Goal: Task Accomplishment & Management: Complete application form

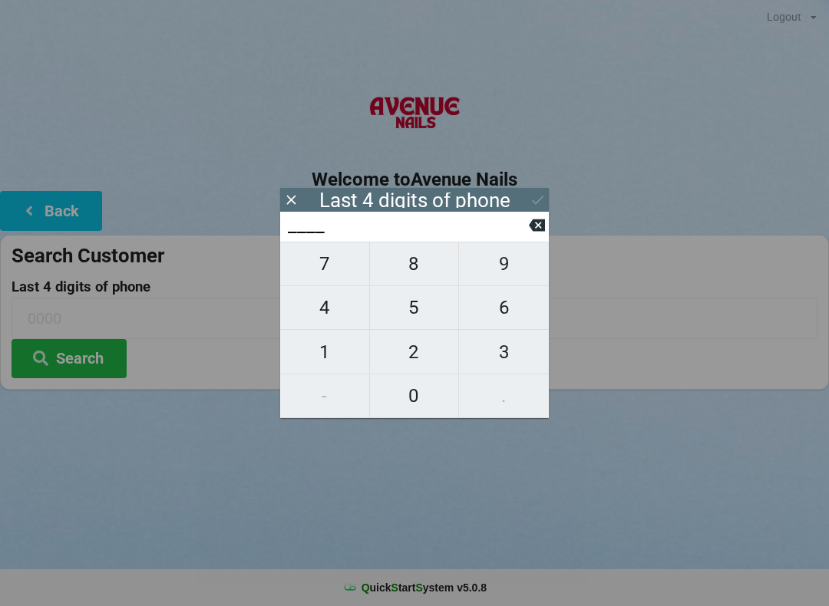
click at [322, 310] on span "4" at bounding box center [324, 308] width 89 height 32
type input "4___"
click at [421, 388] on span "0" at bounding box center [414, 396] width 89 height 32
type input "40__"
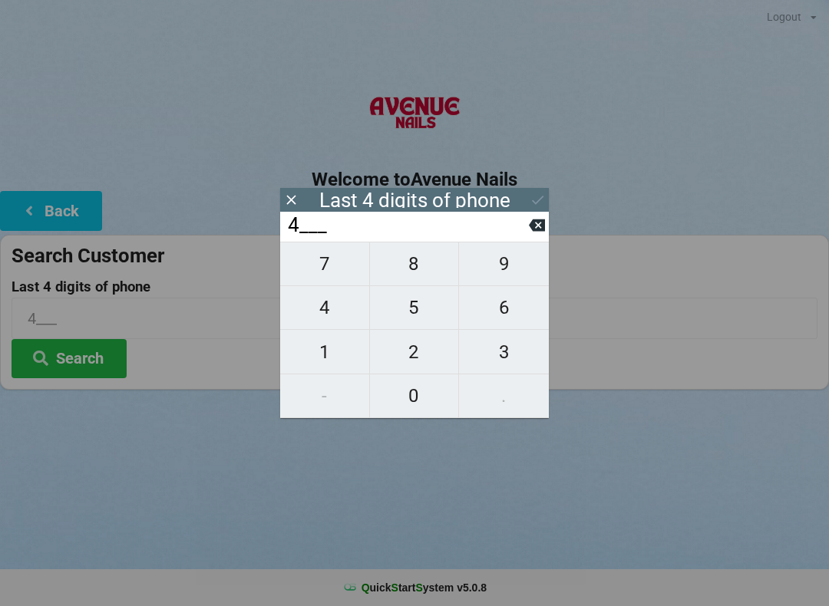
type input "40__"
click at [328, 264] on span "7" at bounding box center [324, 264] width 89 height 32
type input "407_"
click at [420, 368] on span "2" at bounding box center [414, 352] width 89 height 32
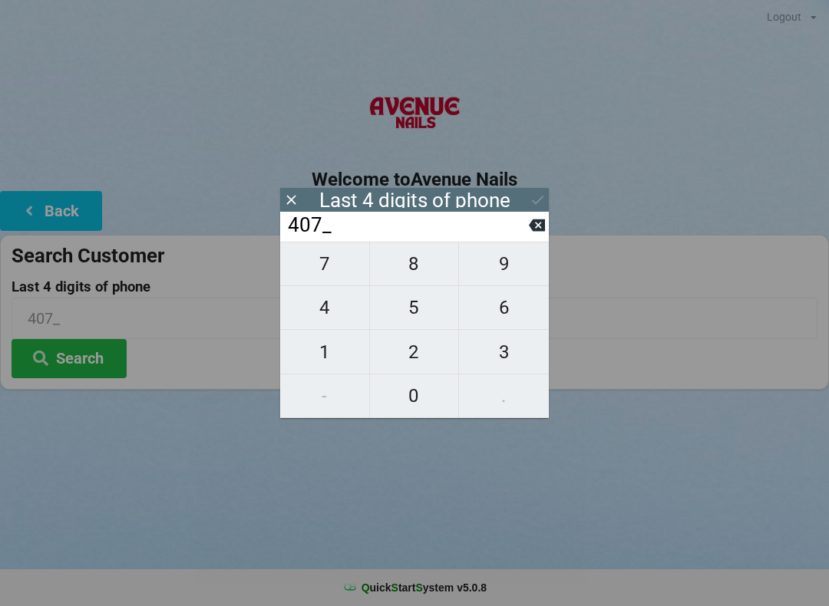
type input "4072"
click at [323, 319] on div "7 8 9 4 5 6 1 2 3 - 0 ." at bounding box center [414, 330] width 269 height 177
click at [324, 238] on input "4072" at bounding box center [407, 225] width 243 height 25
click at [525, 231] on input "4072" at bounding box center [407, 225] width 243 height 25
click at [532, 222] on icon at bounding box center [537, 225] width 16 height 16
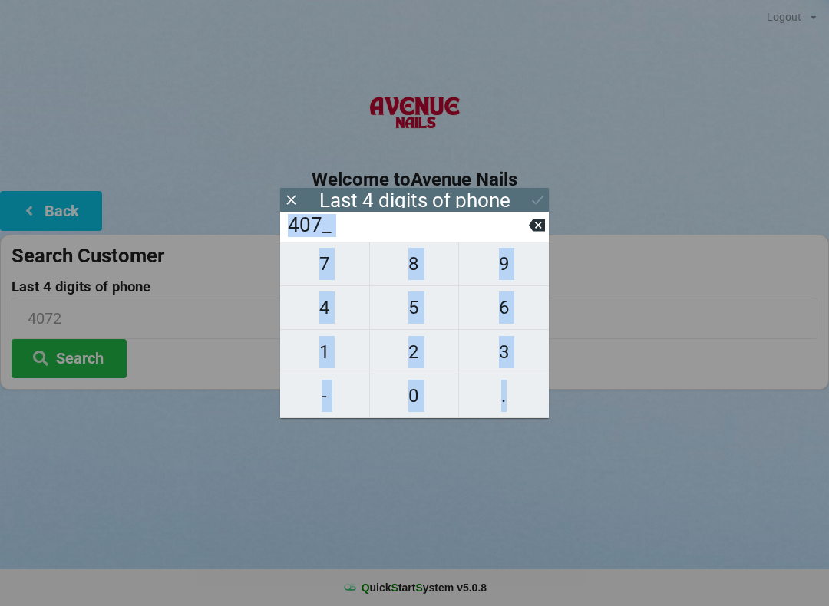
click at [533, 220] on button at bounding box center [537, 225] width 16 height 21
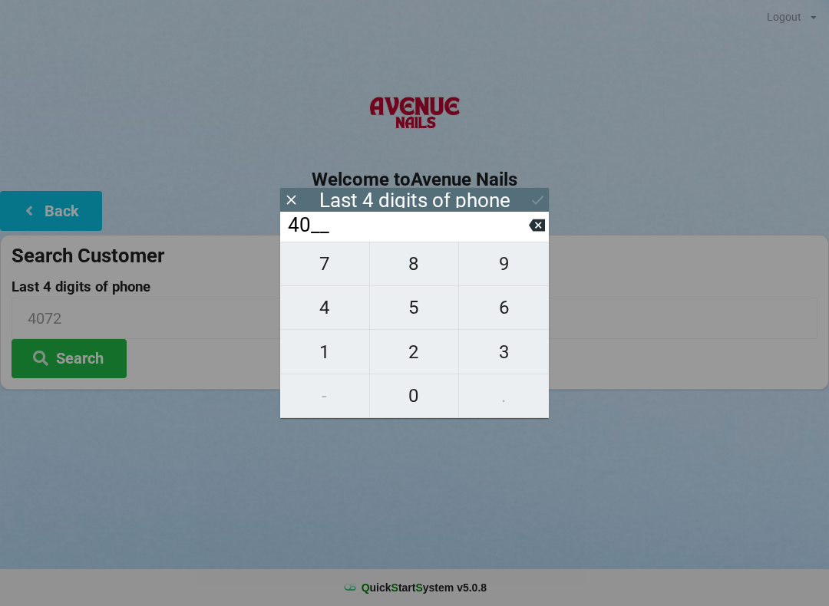
click at [543, 227] on icon at bounding box center [537, 226] width 16 height 12
type input "4___"
click at [338, 322] on span "4" at bounding box center [324, 308] width 89 height 32
type input "44__"
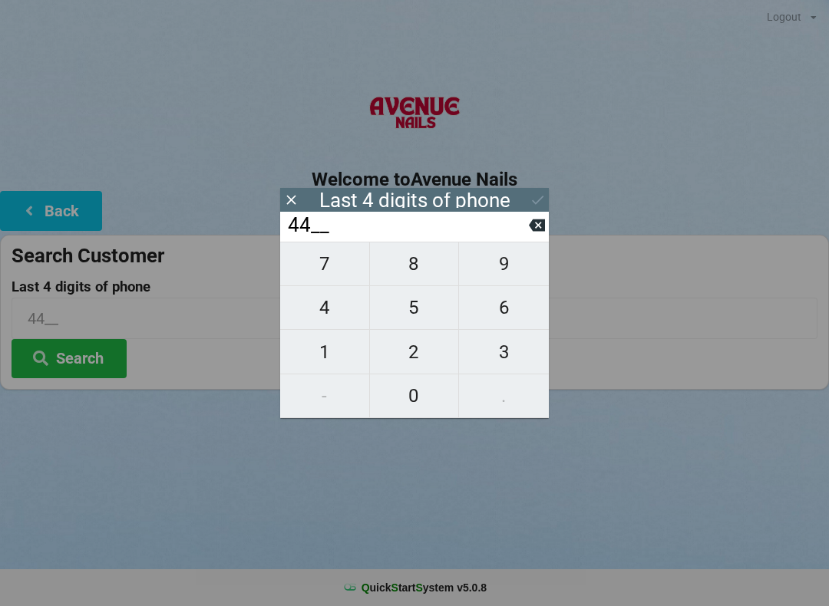
click at [324, 309] on span "4" at bounding box center [324, 308] width 89 height 32
type input "444_"
click at [415, 309] on span "5" at bounding box center [414, 308] width 89 height 32
type input "4445"
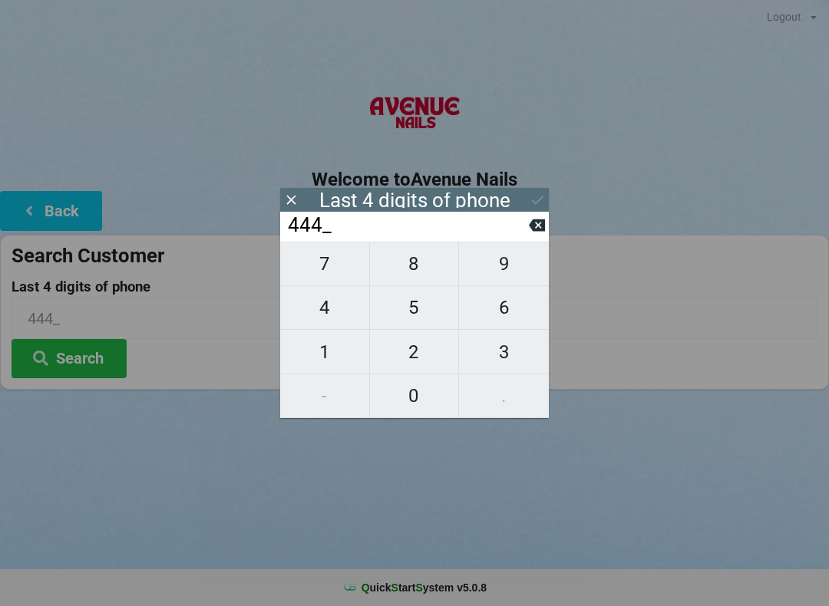
type input "4445"
click at [77, 367] on button "Search" at bounding box center [69, 358] width 115 height 39
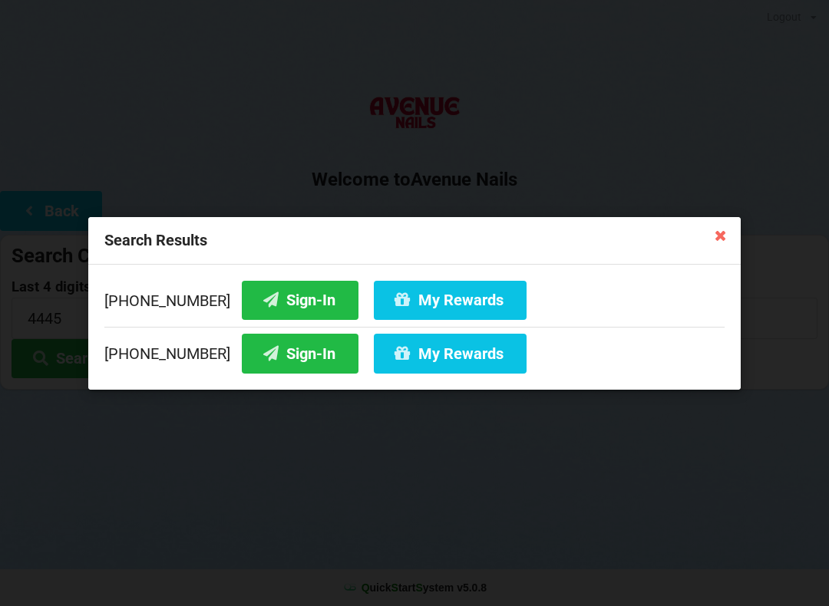
click at [306, 364] on button "Sign-In" at bounding box center [300, 353] width 117 height 39
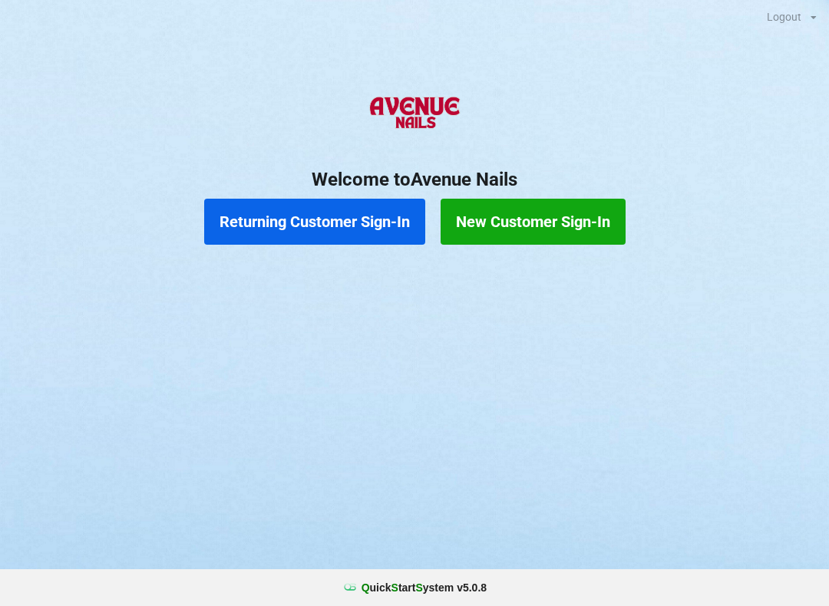
click at [560, 218] on button "New Customer Sign-In" at bounding box center [533, 222] width 185 height 46
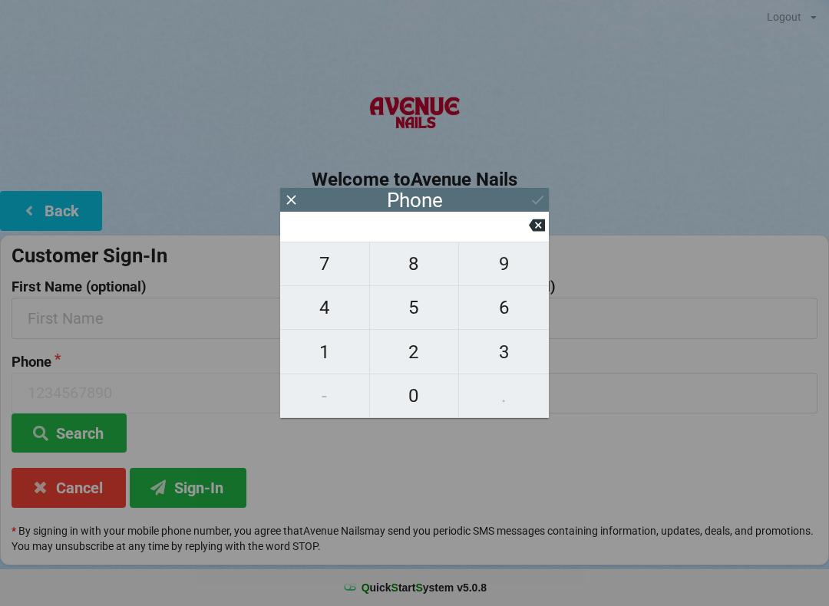
click at [513, 350] on span "3" at bounding box center [504, 352] width 90 height 32
type input "3"
click at [430, 396] on span "0" at bounding box center [414, 396] width 89 height 32
type input "30"
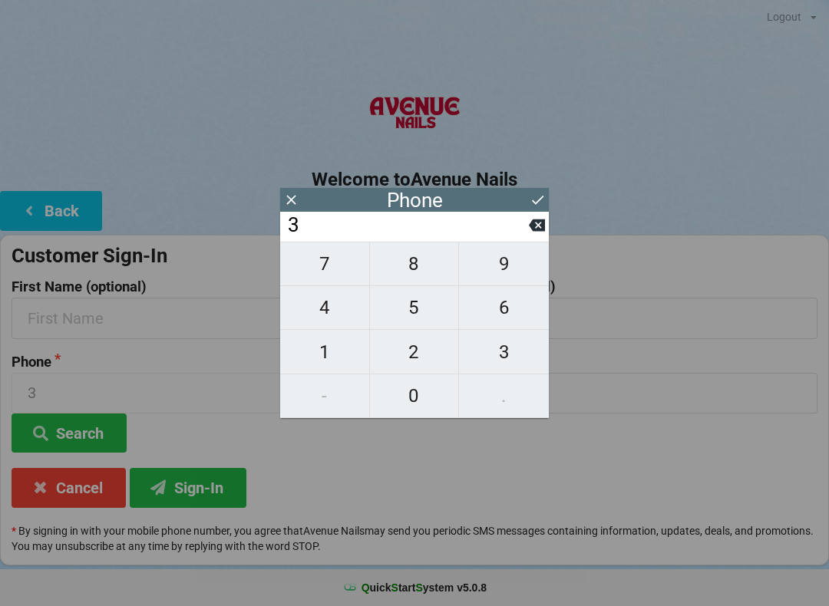
type input "30"
click at [427, 309] on span "5" at bounding box center [414, 308] width 89 height 32
type input "305"
click at [429, 274] on span "8" at bounding box center [414, 264] width 89 height 32
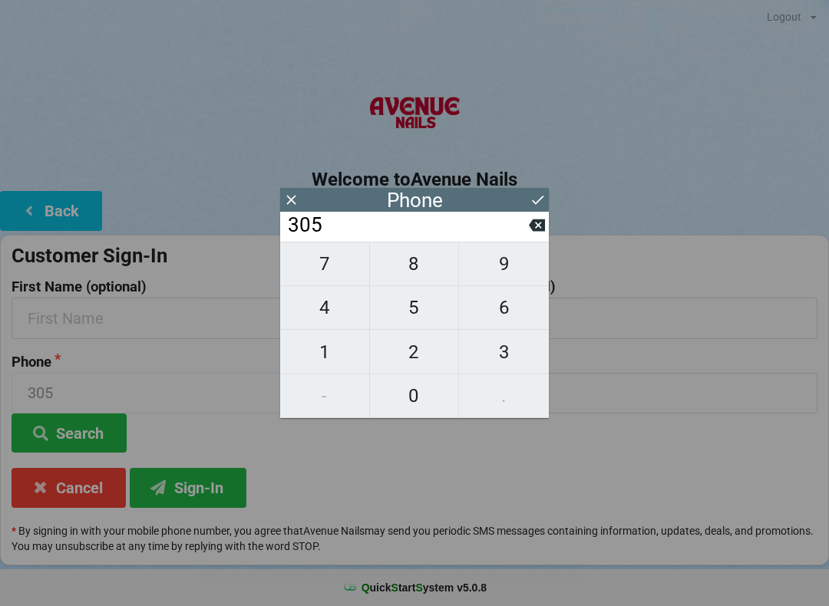
type input "3058"
click at [424, 389] on span "0" at bounding box center [414, 396] width 89 height 32
type input "30580"
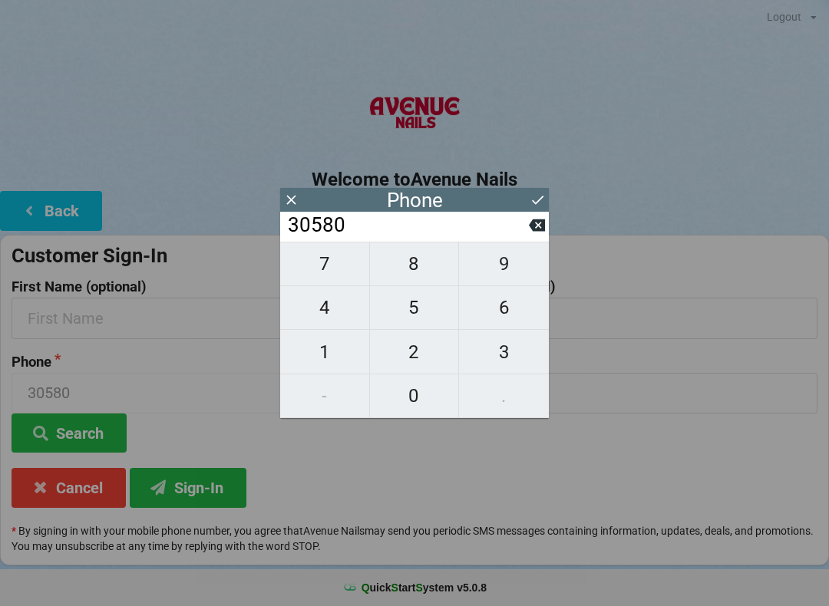
click at [339, 355] on span "1" at bounding box center [324, 352] width 89 height 32
type input "305801"
click at [507, 321] on span "6" at bounding box center [504, 308] width 90 height 32
type input "3058016"
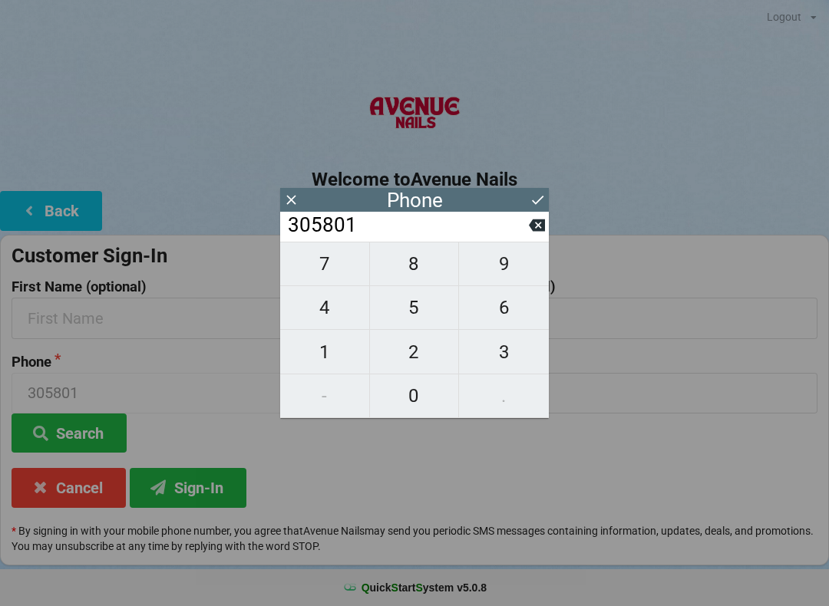
type input "3058016"
click at [509, 275] on span "9" at bounding box center [504, 264] width 90 height 32
type input "30580169"
click at [510, 366] on span "3" at bounding box center [504, 352] width 90 height 32
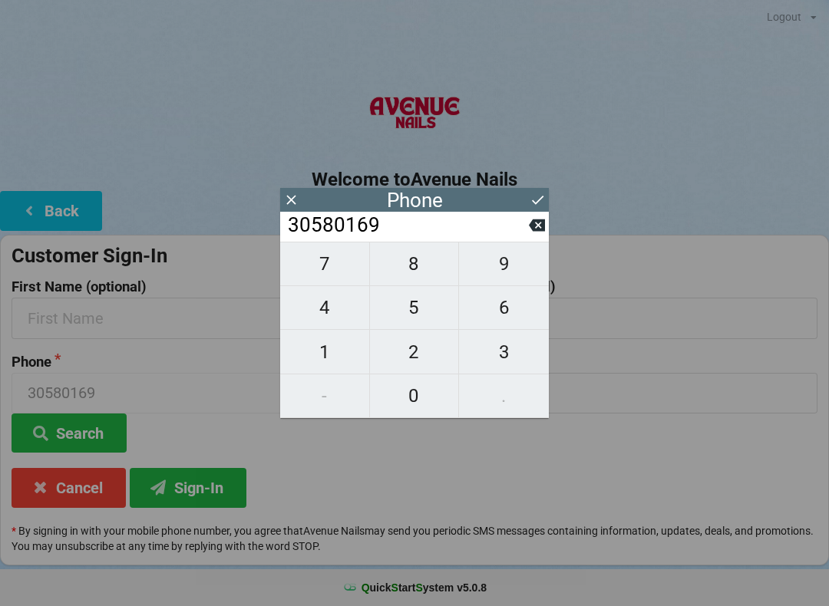
type input "305801693"
click at [510, 362] on span "3" at bounding box center [504, 352] width 90 height 32
type input "3058016933"
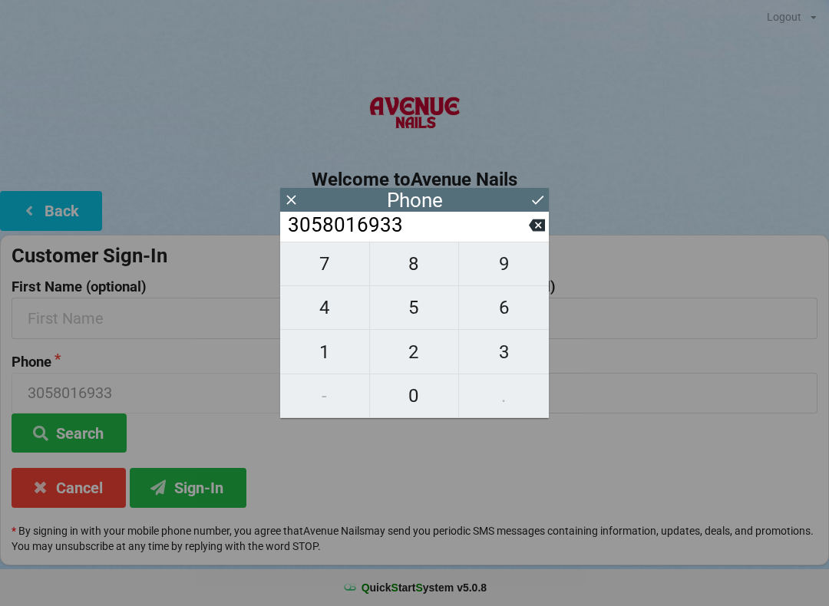
click at [538, 204] on icon at bounding box center [538, 200] width 16 height 16
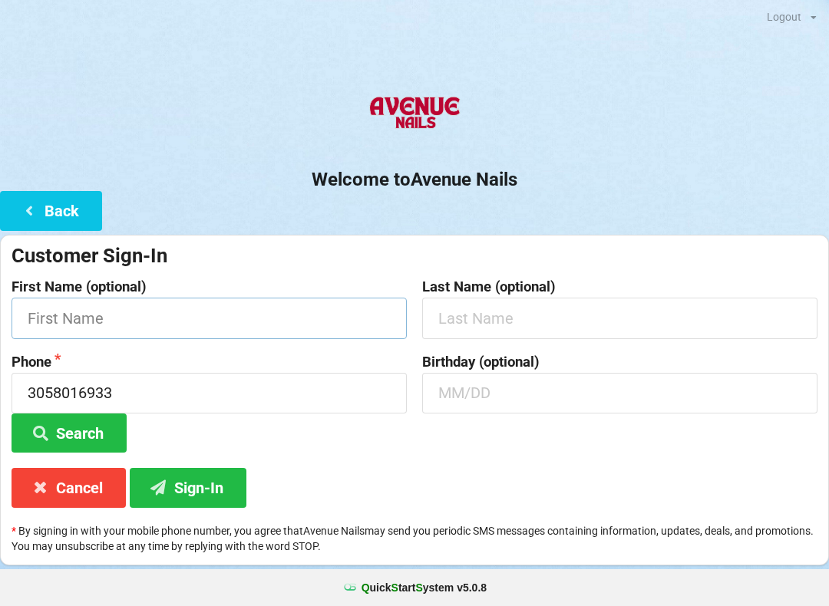
click at [210, 327] on input "text" at bounding box center [209, 318] width 395 height 41
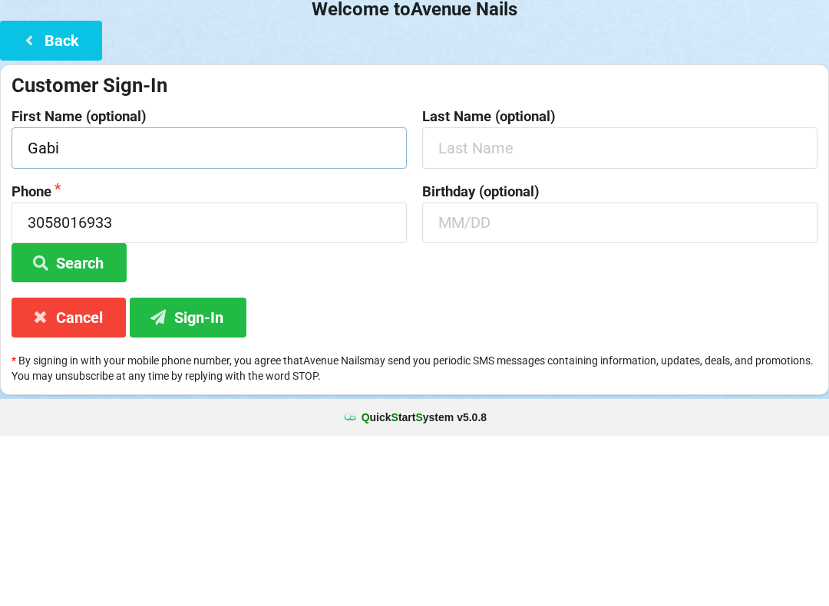
type input "Gabi"
click at [221, 468] on button "Sign-In" at bounding box center [188, 487] width 117 height 39
